Goal: Task Accomplishment & Management: Complete application form

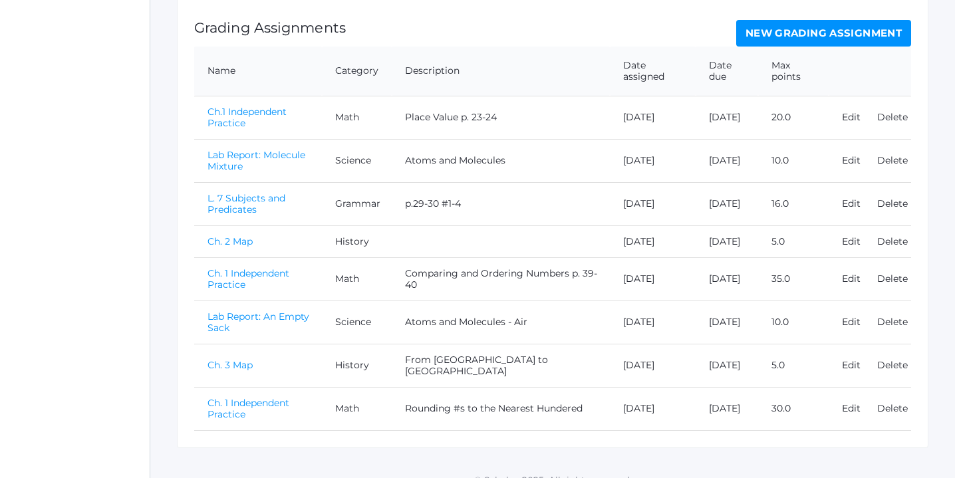
scroll to position [311, 0]
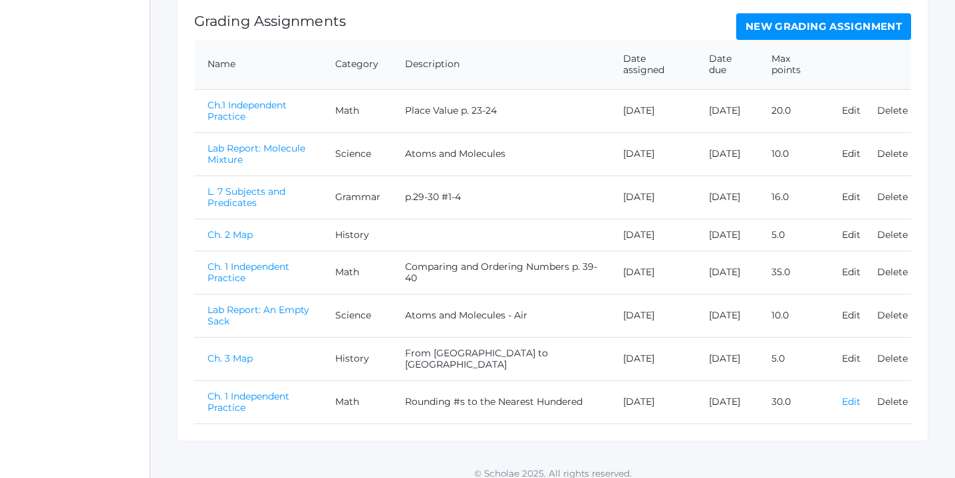
click at [855, 408] on link "Edit" at bounding box center [851, 402] width 19 height 12
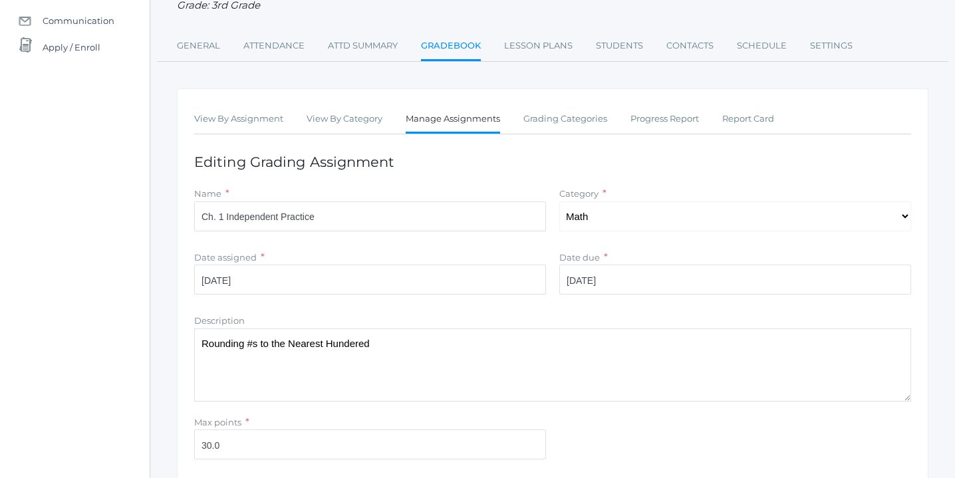
scroll to position [242, 0]
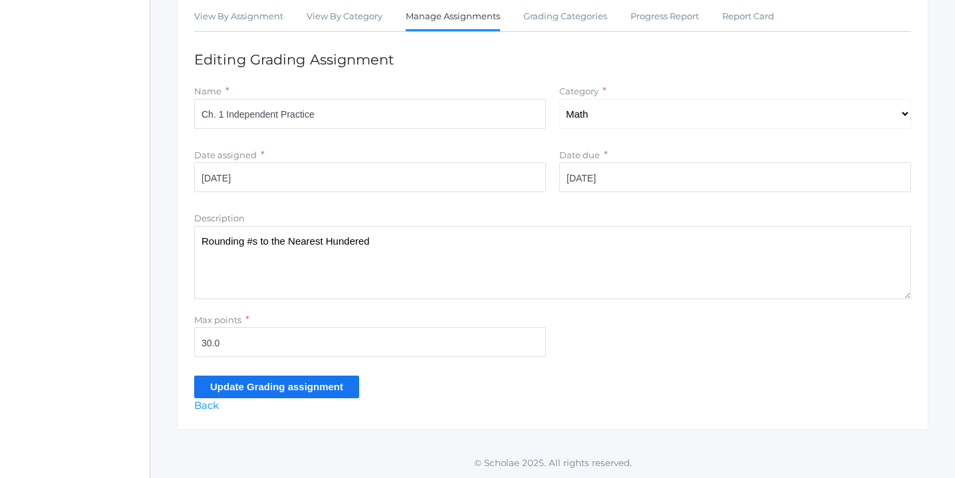
click at [394, 241] on textarea "Rounding #s to the Nearest Hundered" at bounding box center [552, 262] width 717 height 73
click at [358, 243] on textarea "Rounding #s to the Nearest Hundered" at bounding box center [552, 262] width 717 height 73
click at [424, 241] on textarea "Rounding #s to the Nearest Hundered" at bounding box center [552, 262] width 717 height 73
type textarea "Rounding #s to the Nearest Hundred p.53-54"
click at [309, 386] on input "Update Grading assignment" at bounding box center [276, 387] width 165 height 22
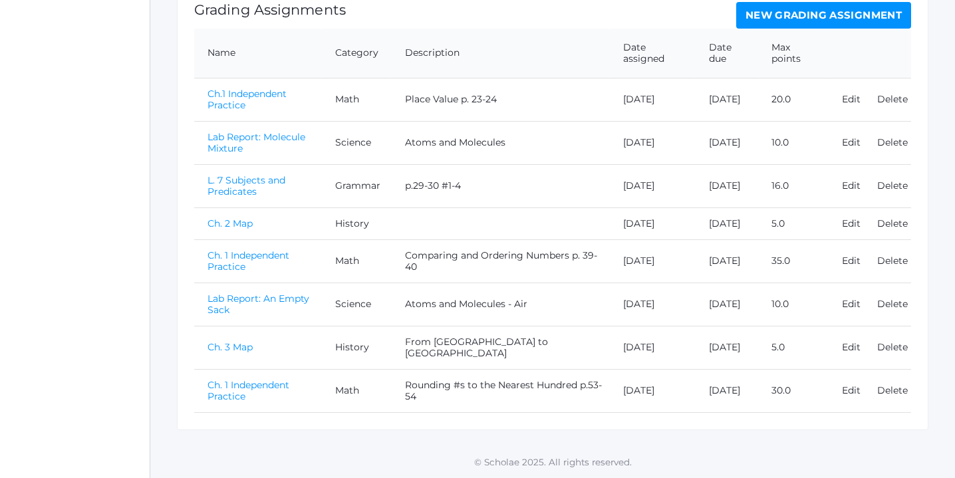
scroll to position [334, 0]
click at [247, 385] on link "Ch. 1 Independent Practice" at bounding box center [249, 390] width 82 height 23
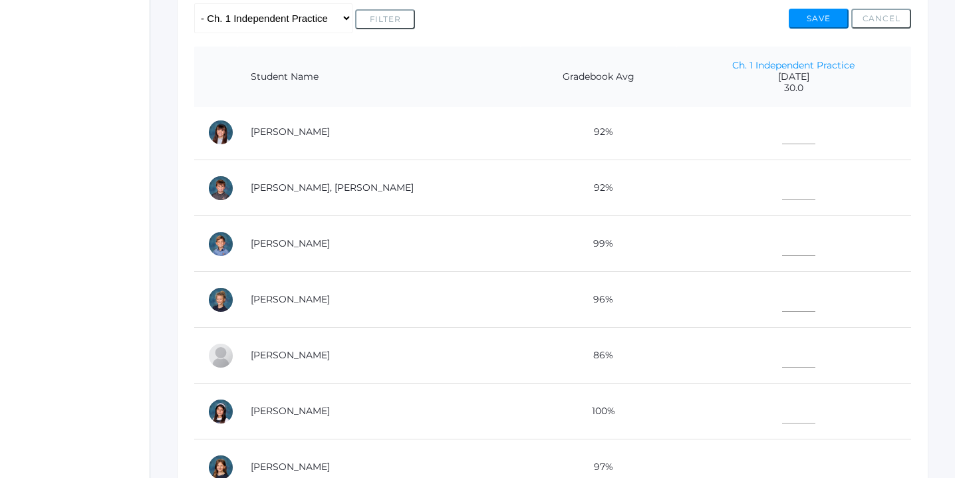
scroll to position [507, 0]
click at [782, 293] on input"] "text" at bounding box center [798, 296] width 33 height 30
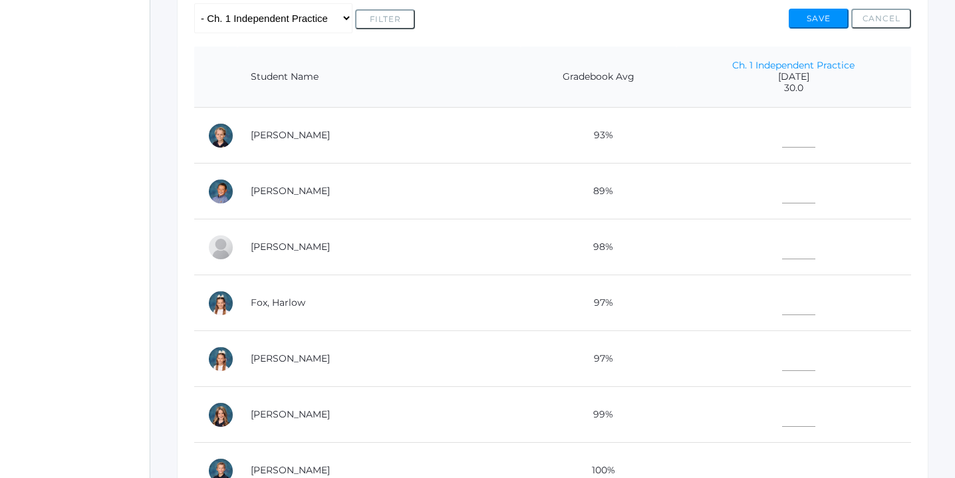
scroll to position [0, 0]
type input"] "18"
click at [782, 245] on input"] "text" at bounding box center [798, 244] width 33 height 30
type input"] "28"
click at [782, 133] on input"] "text" at bounding box center [798, 133] width 33 height 30
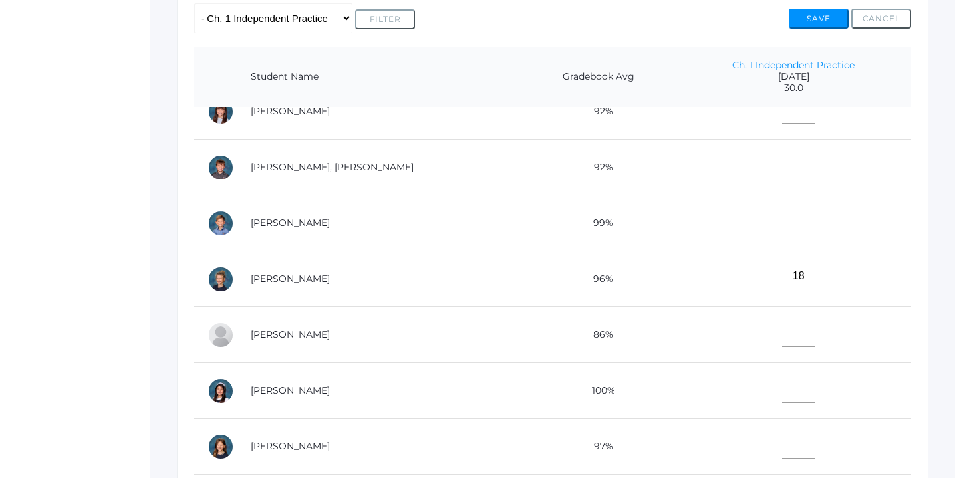
scroll to position [591, 0]
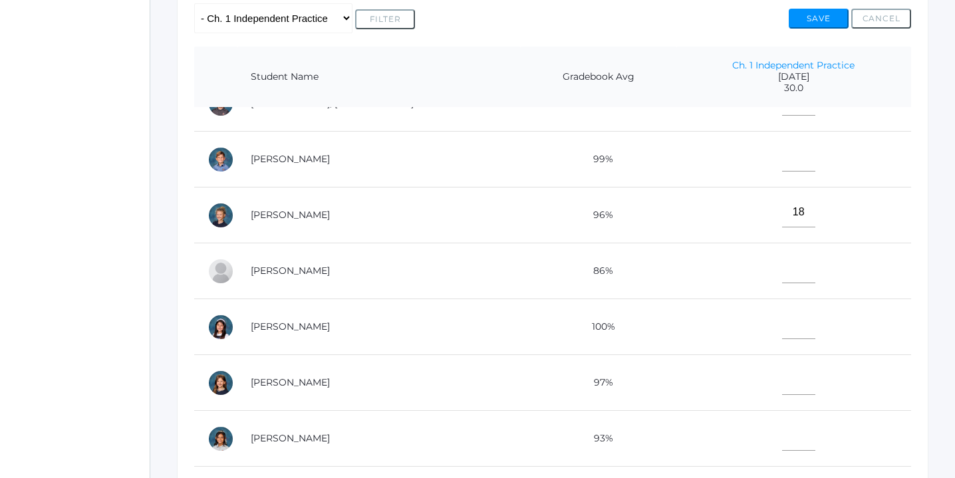
type input"] "28"
click at [782, 378] on input"] "text" at bounding box center [798, 380] width 33 height 30
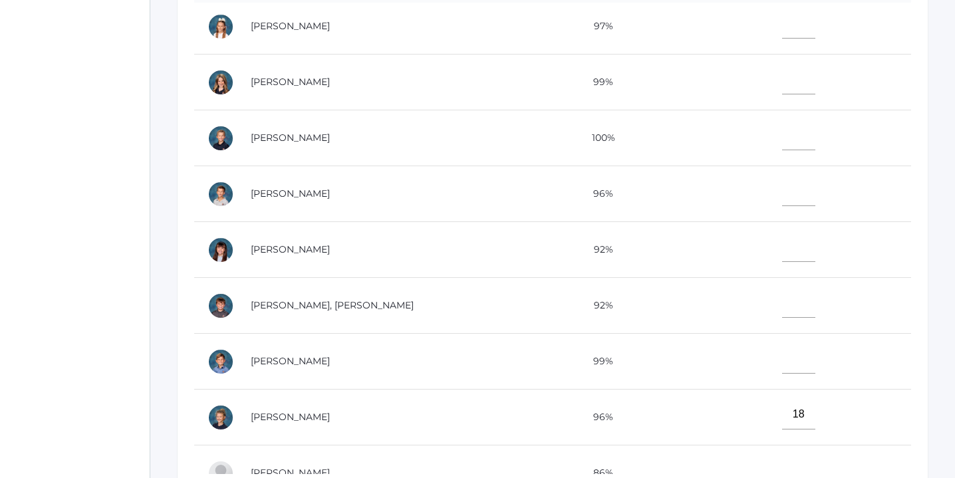
scroll to position [281, 0]
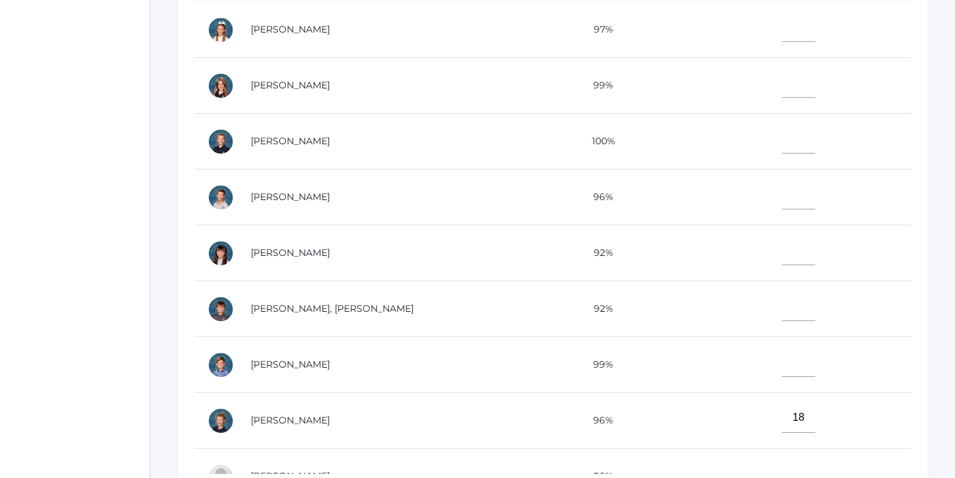
type input"] "26"
click at [782, 250] on input"] "text" at bounding box center [798, 250] width 33 height 30
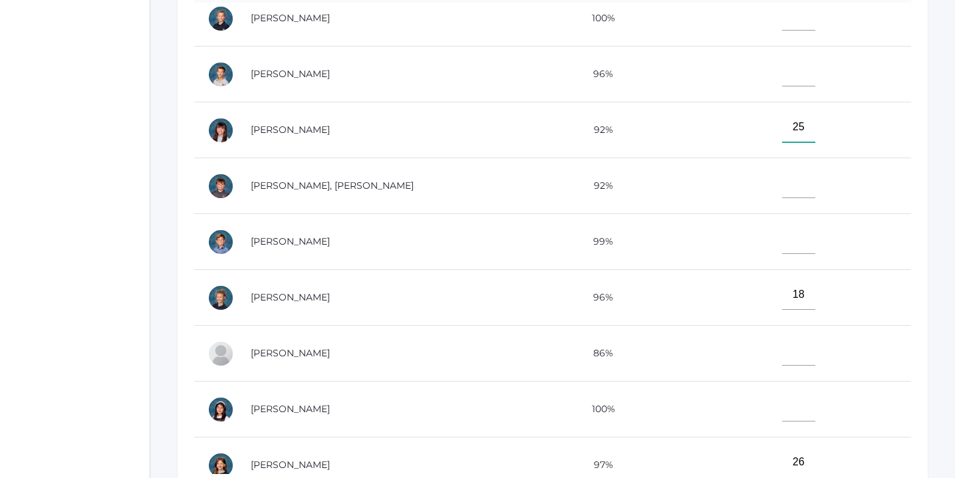
scroll to position [412, 0]
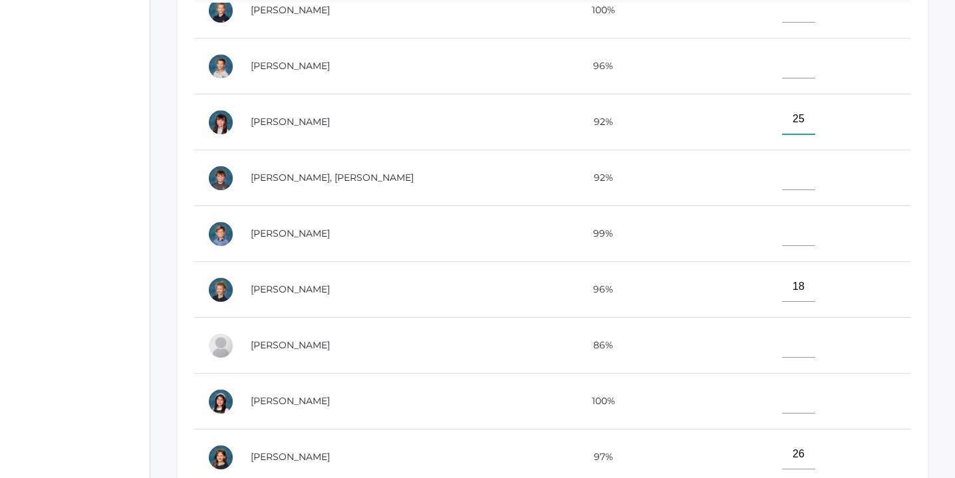
type input"] "25"
click at [782, 405] on input"] "text" at bounding box center [798, 399] width 33 height 30
type input"] "30"
click at [782, 172] on input"] "text" at bounding box center [798, 175] width 33 height 30
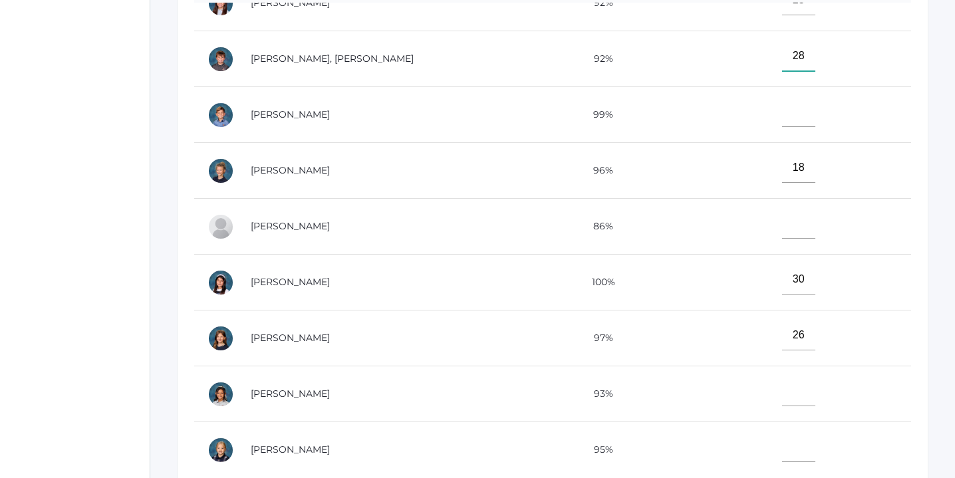
scroll to position [591, 0]
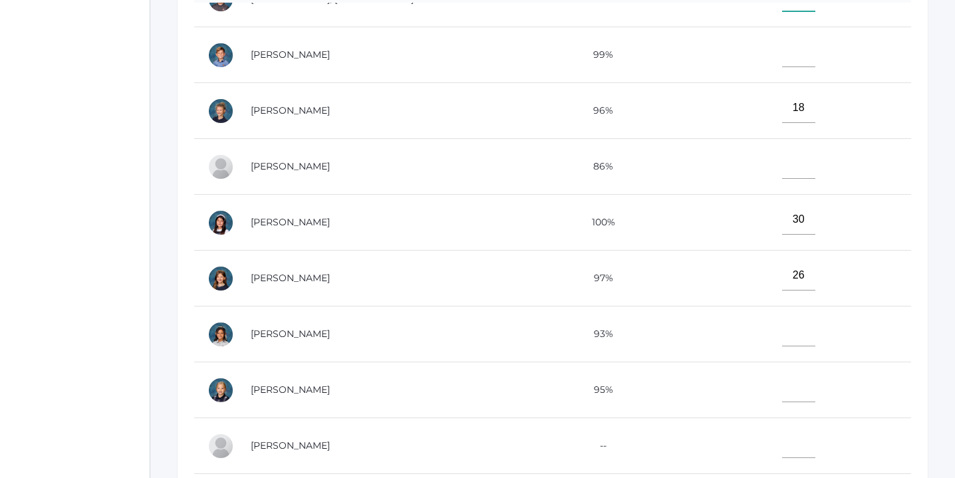
type input"] "28"
click at [782, 327] on input"] "text" at bounding box center [798, 332] width 33 height 30
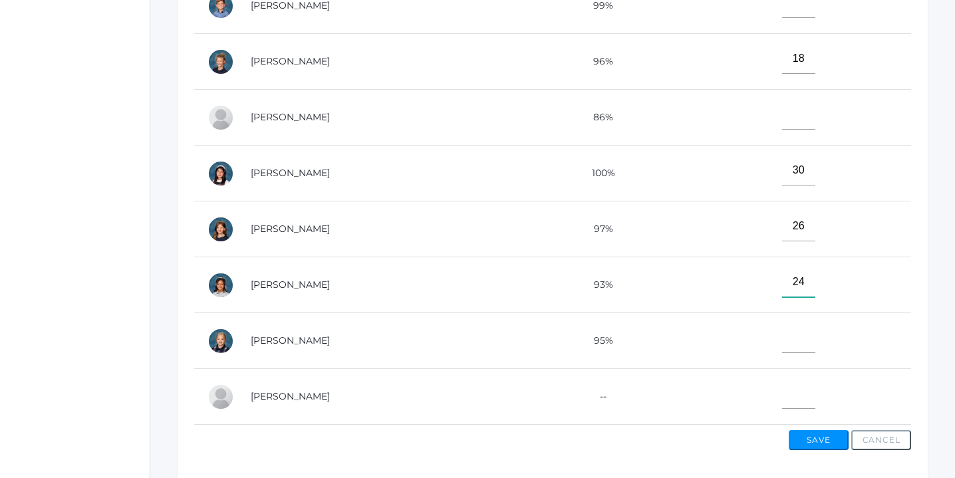
scroll to position [440, 0]
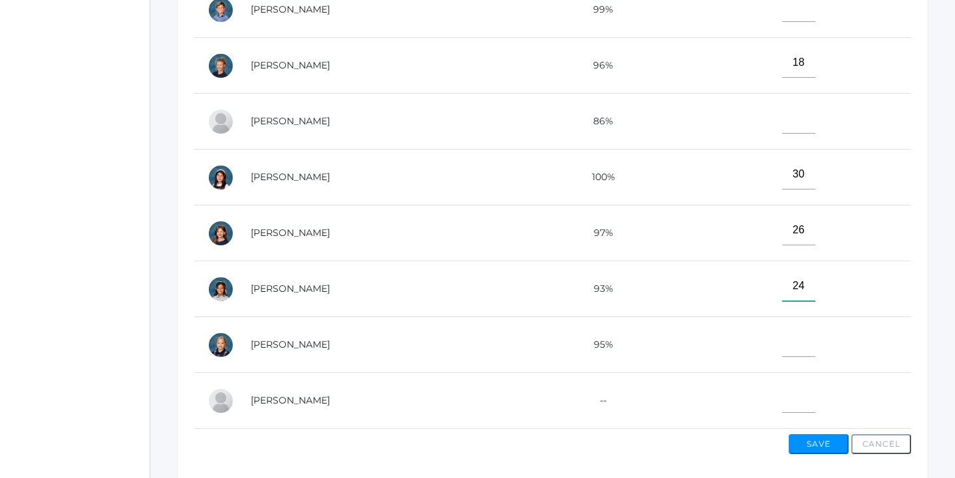
type input"] "24"
click at [782, 342] on input"] "text" at bounding box center [798, 342] width 33 height 30
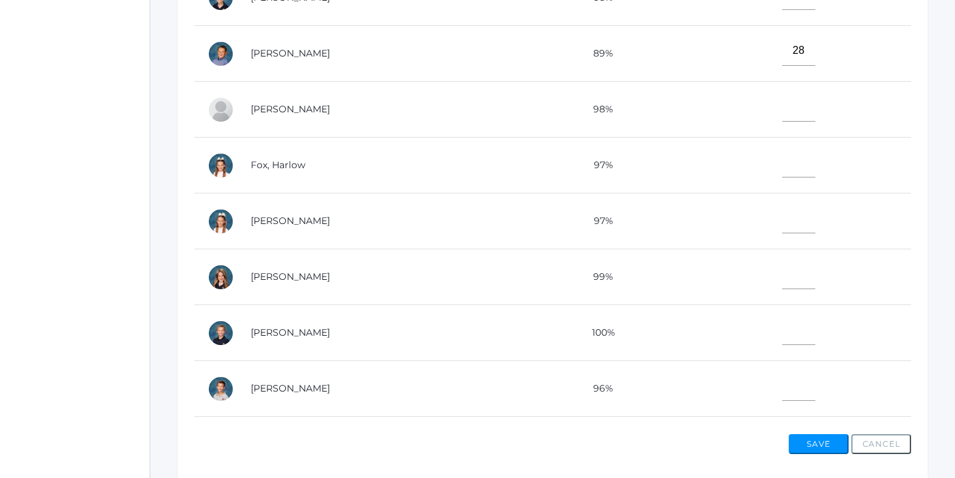
scroll to position [0, 0]
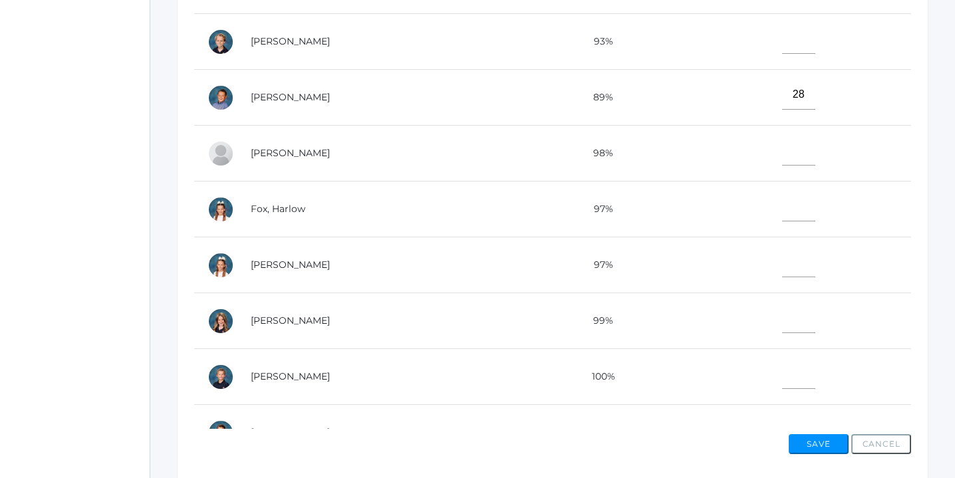
type input"] "24"
click at [782, 47] on input"] "text" at bounding box center [798, 39] width 33 height 30
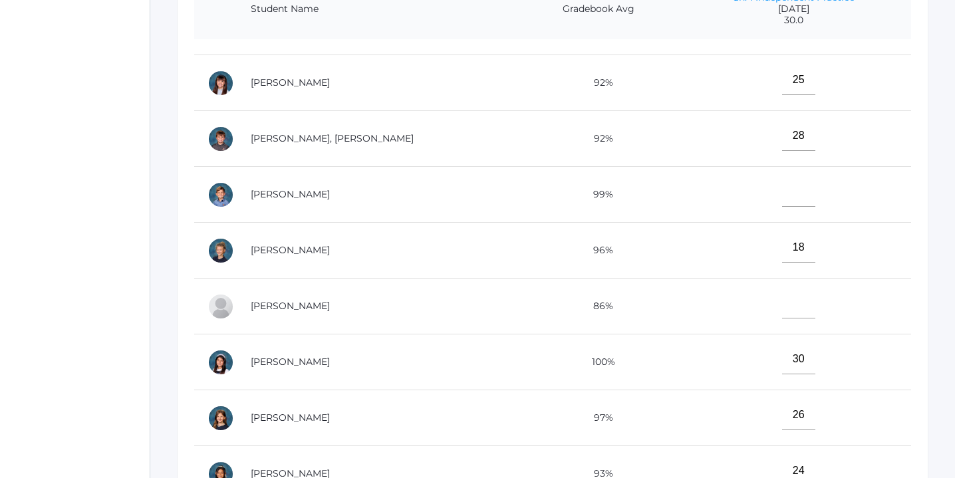
scroll to position [489, 0]
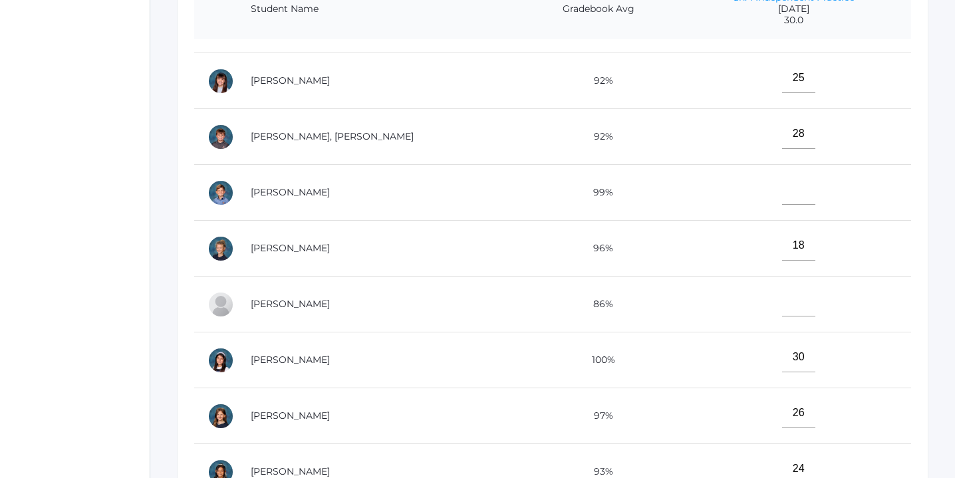
type input"] "28"
click at [782, 297] on input"] "text" at bounding box center [798, 302] width 33 height 30
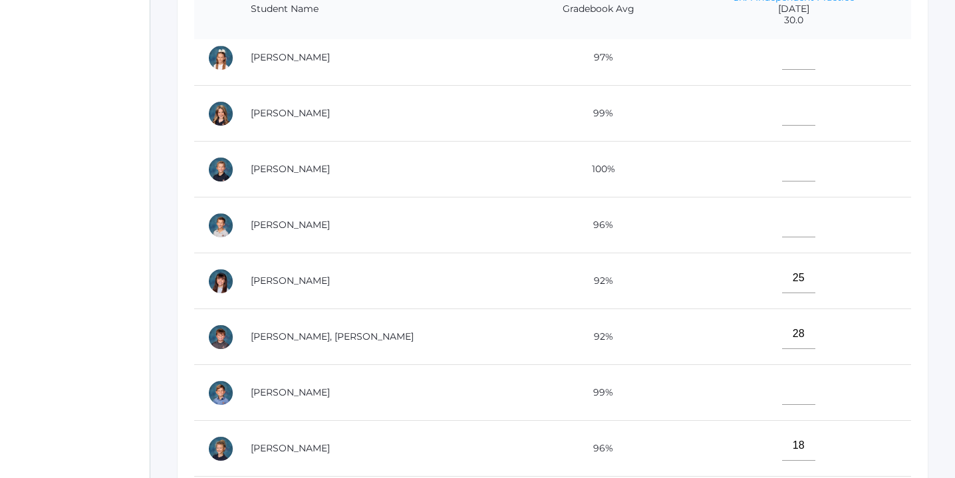
scroll to position [287, 0]
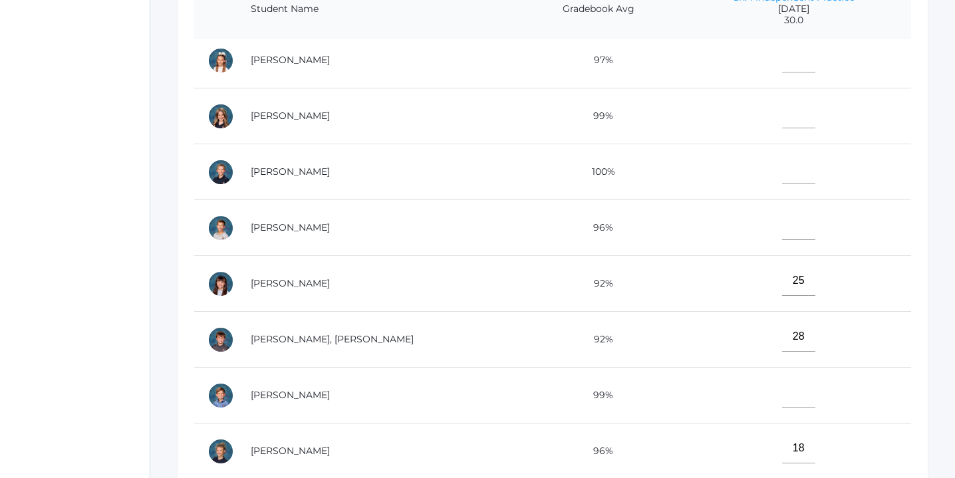
type input"] "21"
click at [782, 225] on input"] "text" at bounding box center [798, 225] width 33 height 30
type input"] "27"
click at [782, 162] on input"] "text" at bounding box center [798, 169] width 33 height 30
type input"] "29"
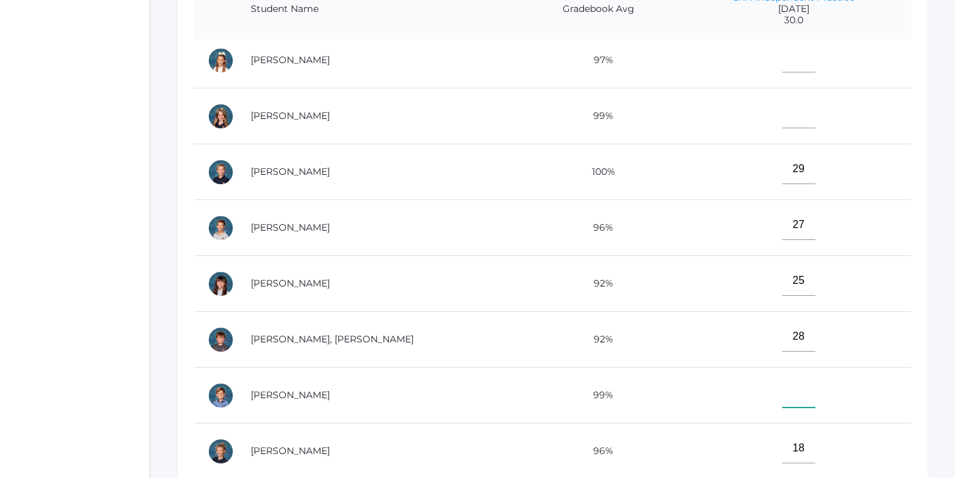
click at [782, 389] on input"] "text" at bounding box center [798, 393] width 33 height 30
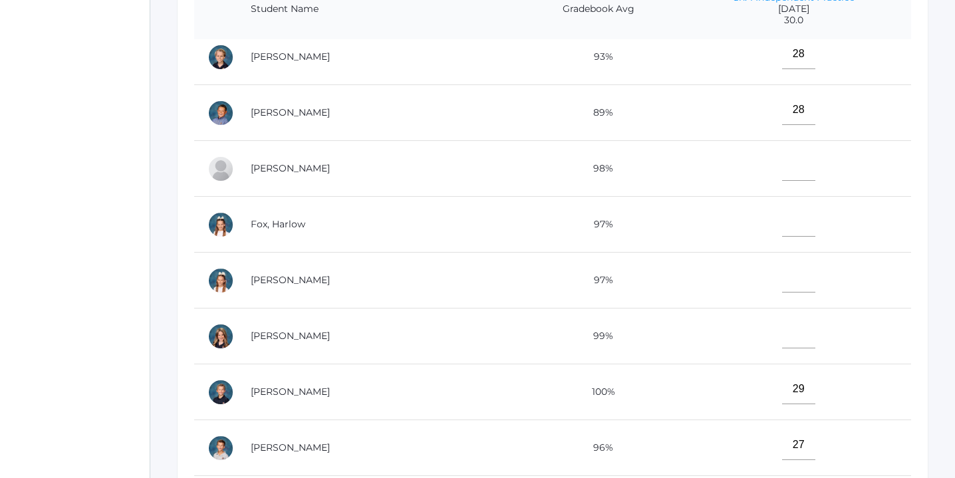
scroll to position [25, 0]
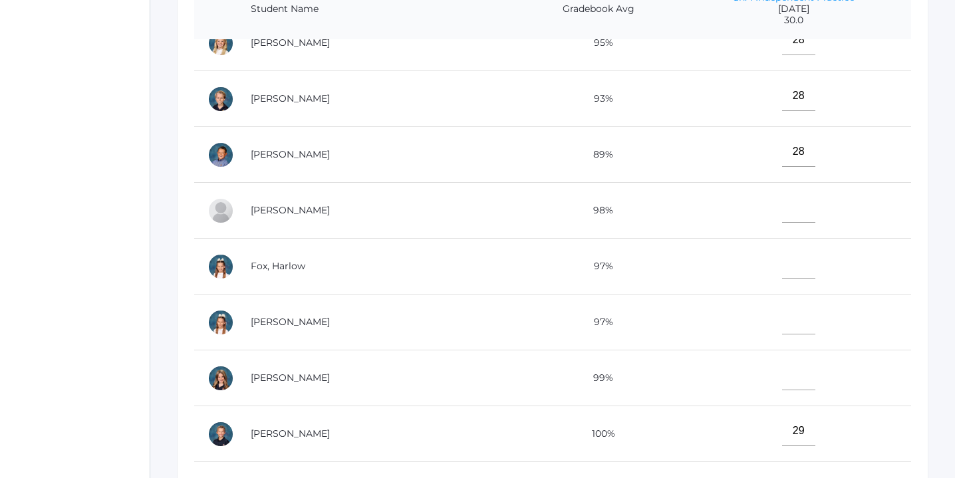
type input"] "27"
click at [782, 215] on input"] "text" at bounding box center [798, 208] width 33 height 30
type input"] "30"
click at [782, 378] on input"] "text" at bounding box center [798, 375] width 33 height 30
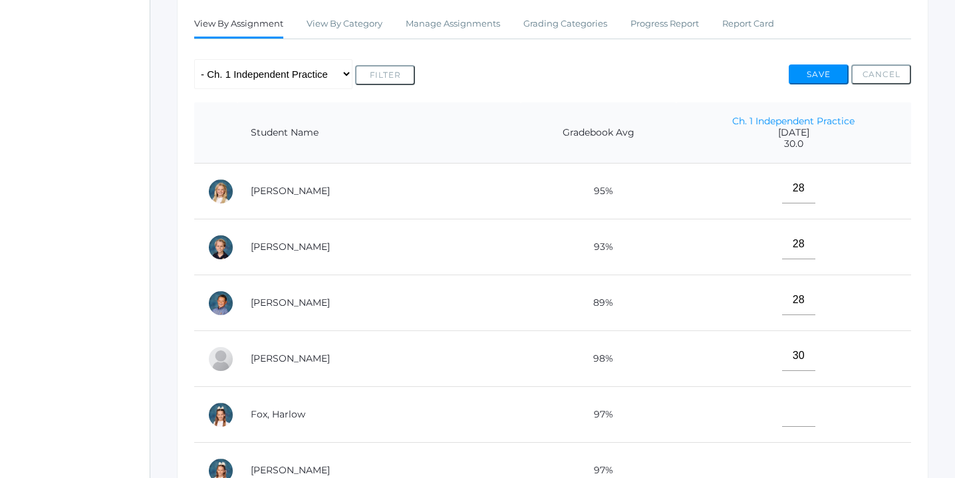
scroll to position [231, 0]
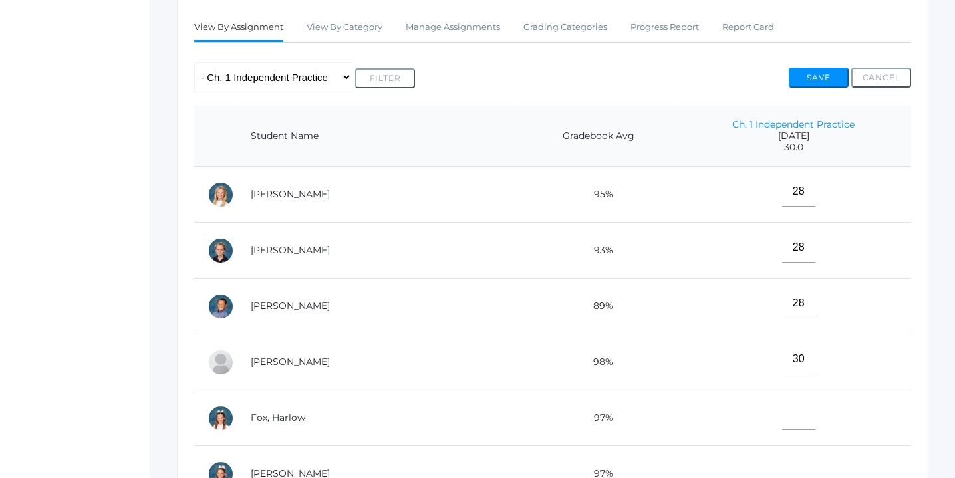
type input"] "28"
click at [819, 77] on button "Save" at bounding box center [819, 78] width 60 height 20
